Goal: Information Seeking & Learning: Learn about a topic

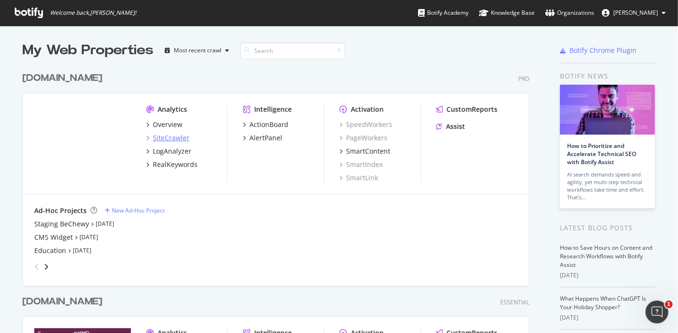
click at [175, 139] on div "SiteCrawler" at bounding box center [171, 138] width 37 height 10
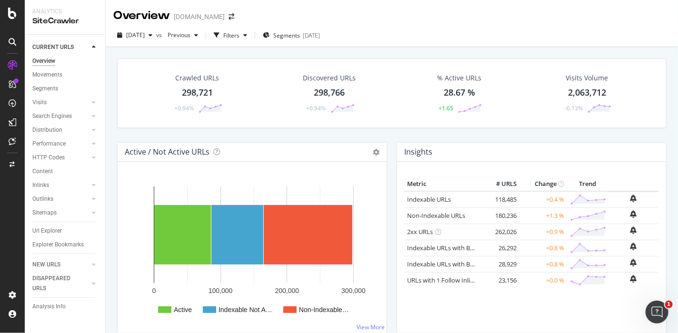
click at [59, 117] on div "Search Engines" at bounding box center [52, 116] width 40 height 10
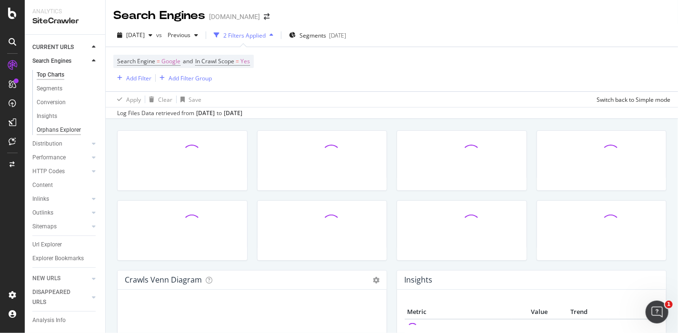
scroll to position [75, 0]
click at [47, 256] on div "Explorer Bookmarks" at bounding box center [57, 259] width 51 height 10
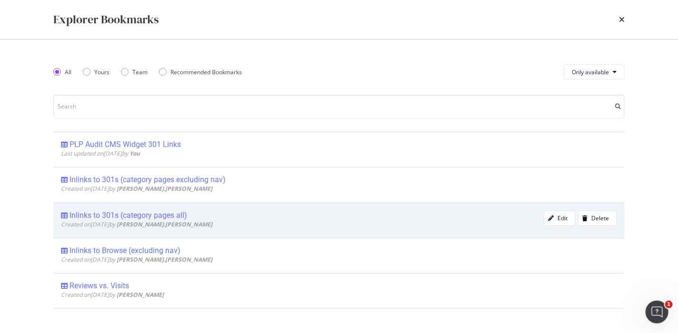
scroll to position [0, 0]
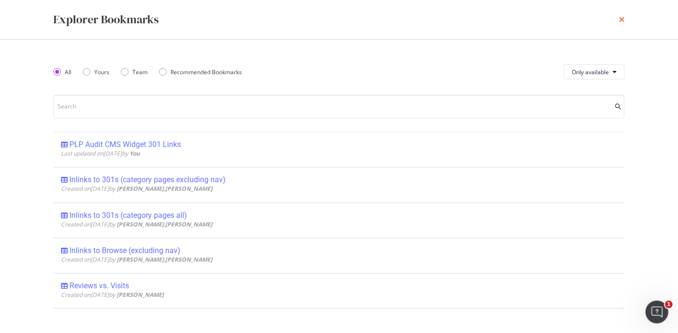
click at [621, 19] on icon "times" at bounding box center [622, 20] width 6 height 8
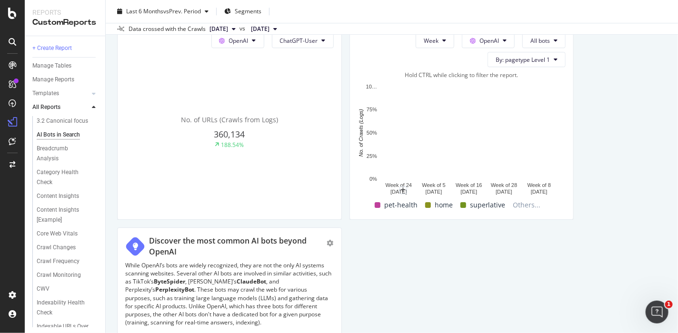
scroll to position [1027, 0]
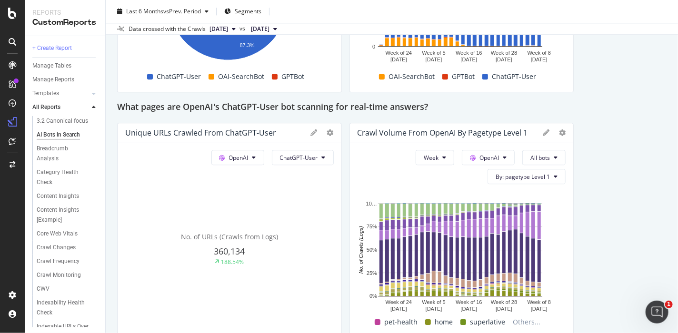
click at [608, 197] on div "This report shows AI bot interaction with your website and its impact on your o…" at bounding box center [391, 111] width 549 height 2093
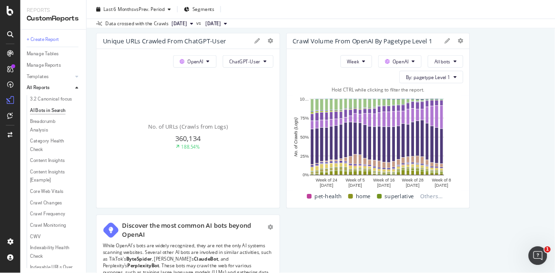
scroll to position [1100, 0]
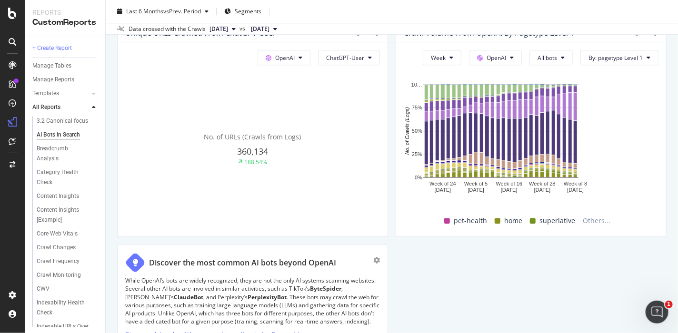
drag, startPoint x: 646, startPoint y: 1, endPoint x: 349, endPoint y: 149, distance: 332.5
click at [415, 65] on div "Week OpenAI All bots By: pagetype Level 1" at bounding box center [536, 57] width 243 height 15
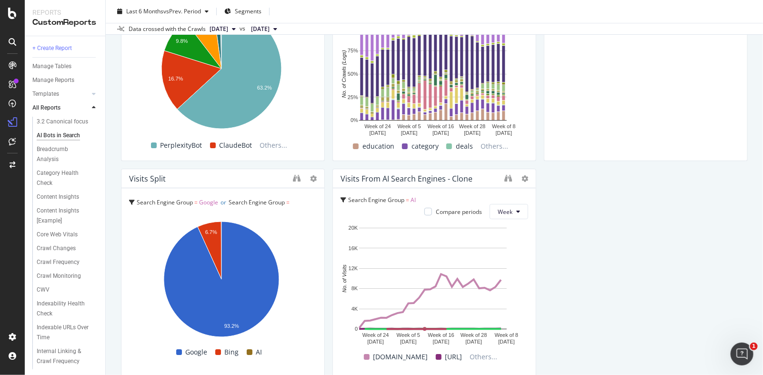
scroll to position [1318, 0]
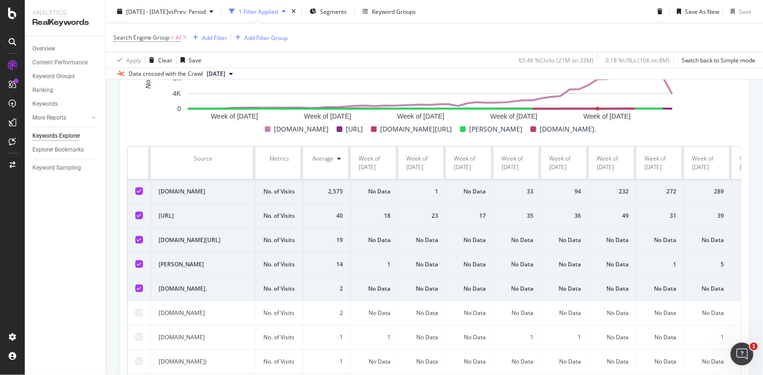
scroll to position [545, 0]
